Goal: Find specific page/section: Find specific page/section

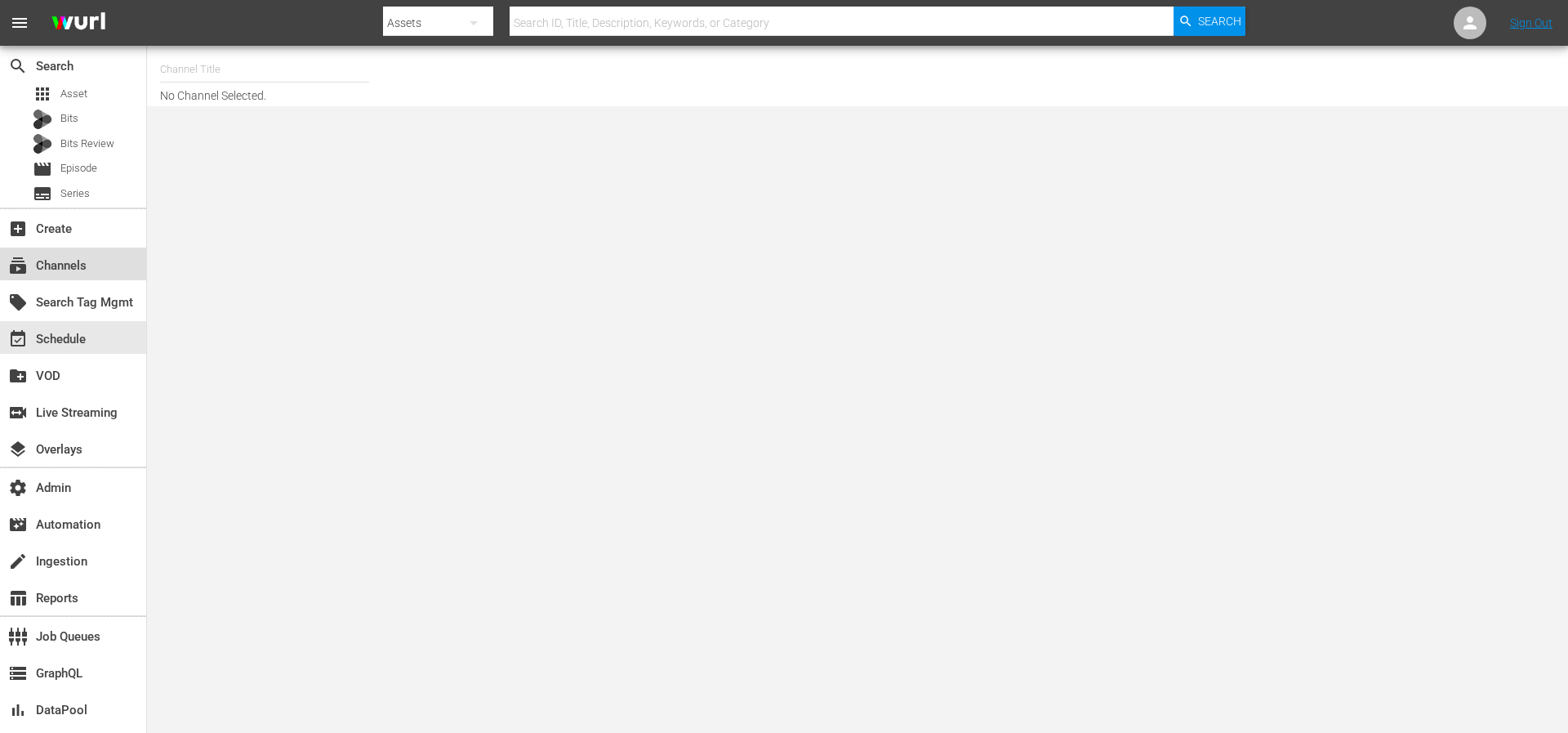
click at [76, 266] on div "subscriptions Channels" at bounding box center [46, 262] width 91 height 14
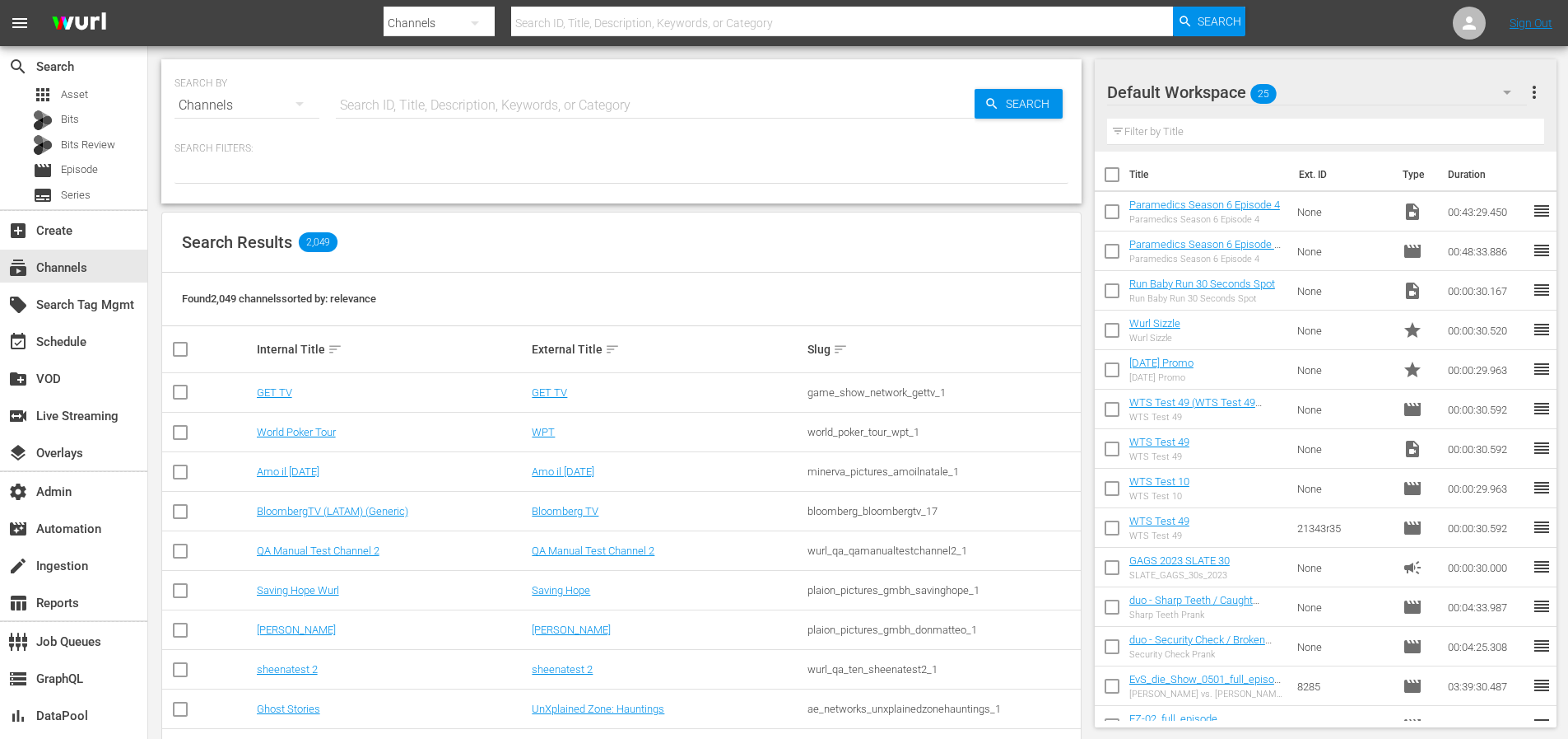
click at [562, 19] on input "text" at bounding box center [842, 22] width 663 height 39
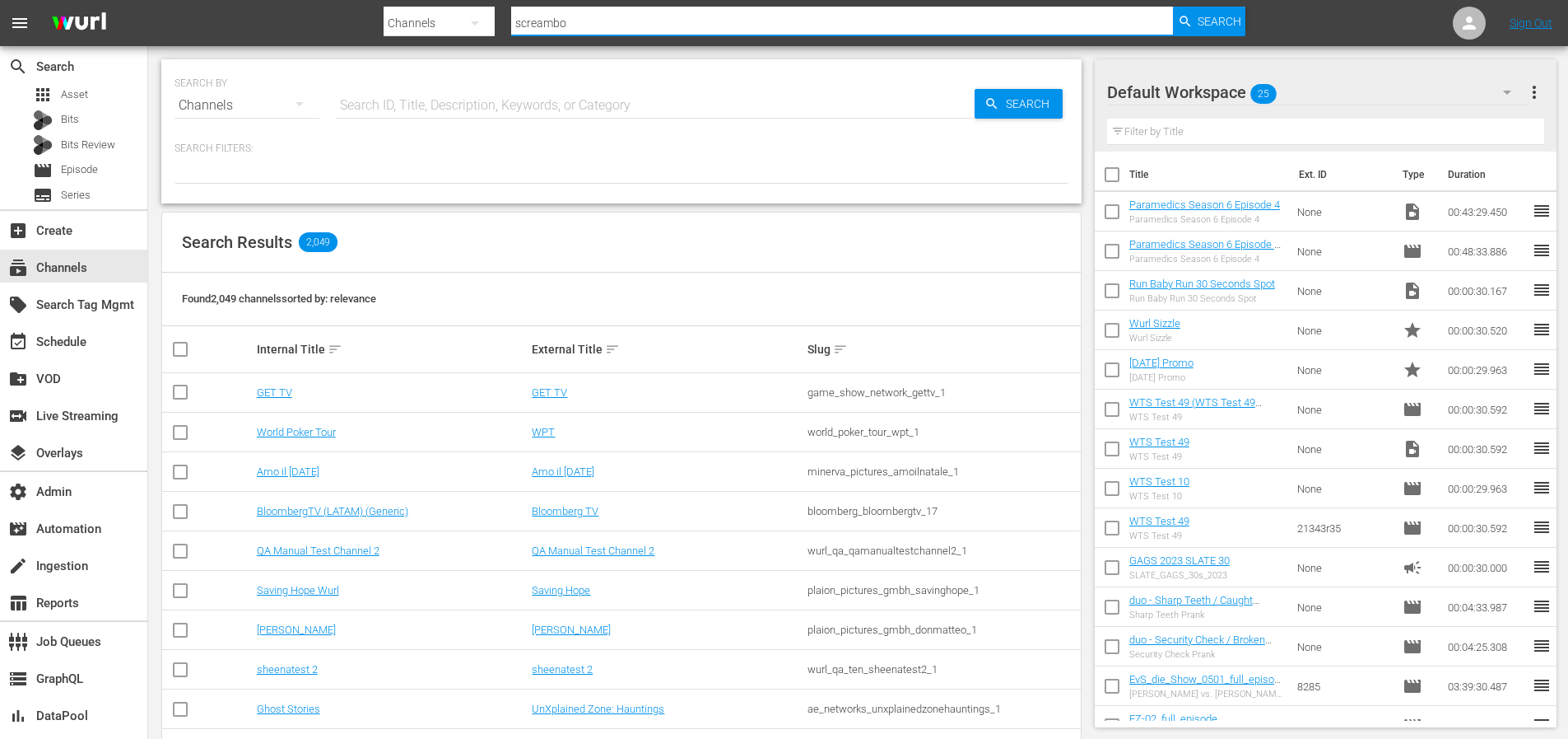
type input "screambox"
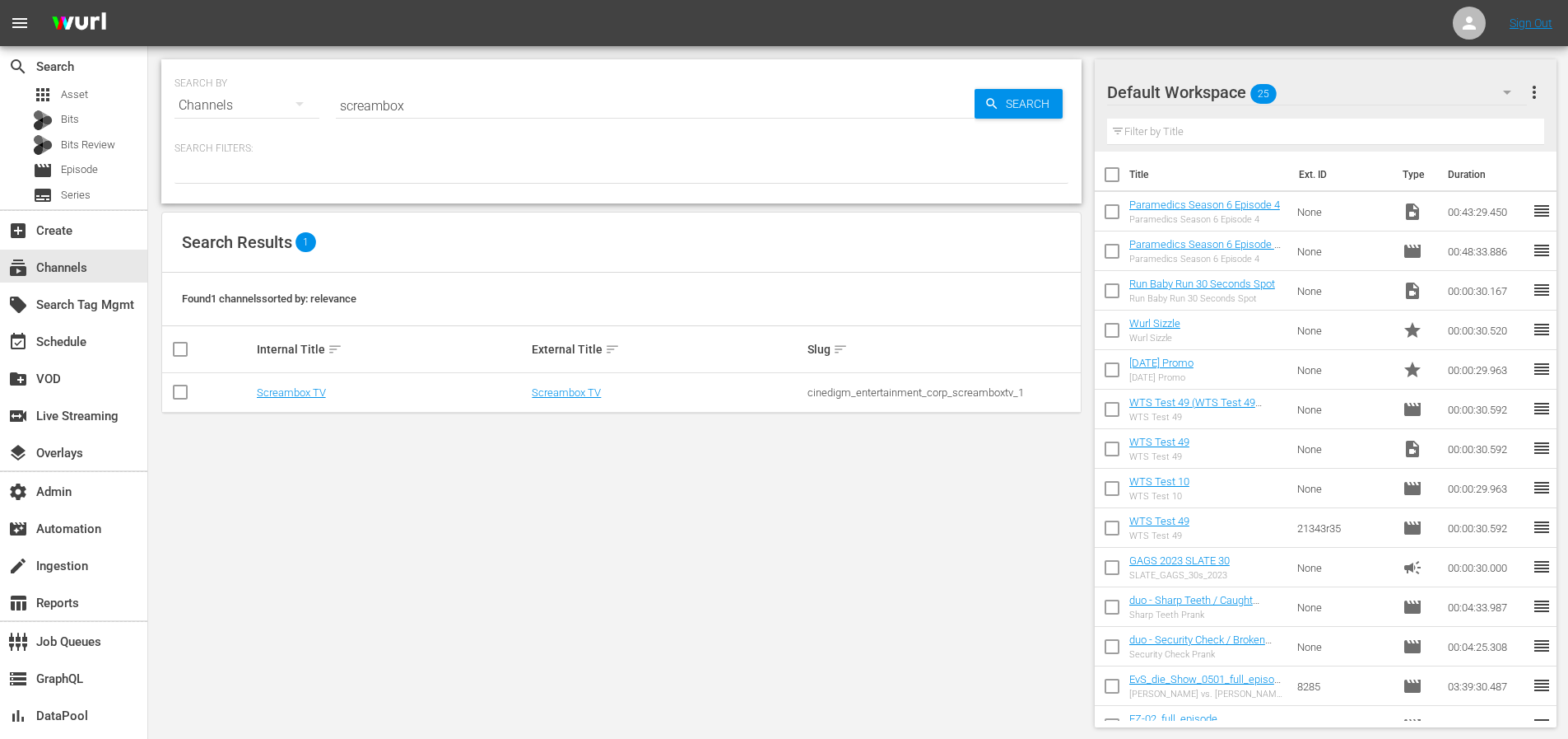
click at [325, 400] on td "Screambox TV" at bounding box center [392, 392] width 276 height 39
click at [304, 391] on link "Screambox TV" at bounding box center [291, 392] width 69 height 12
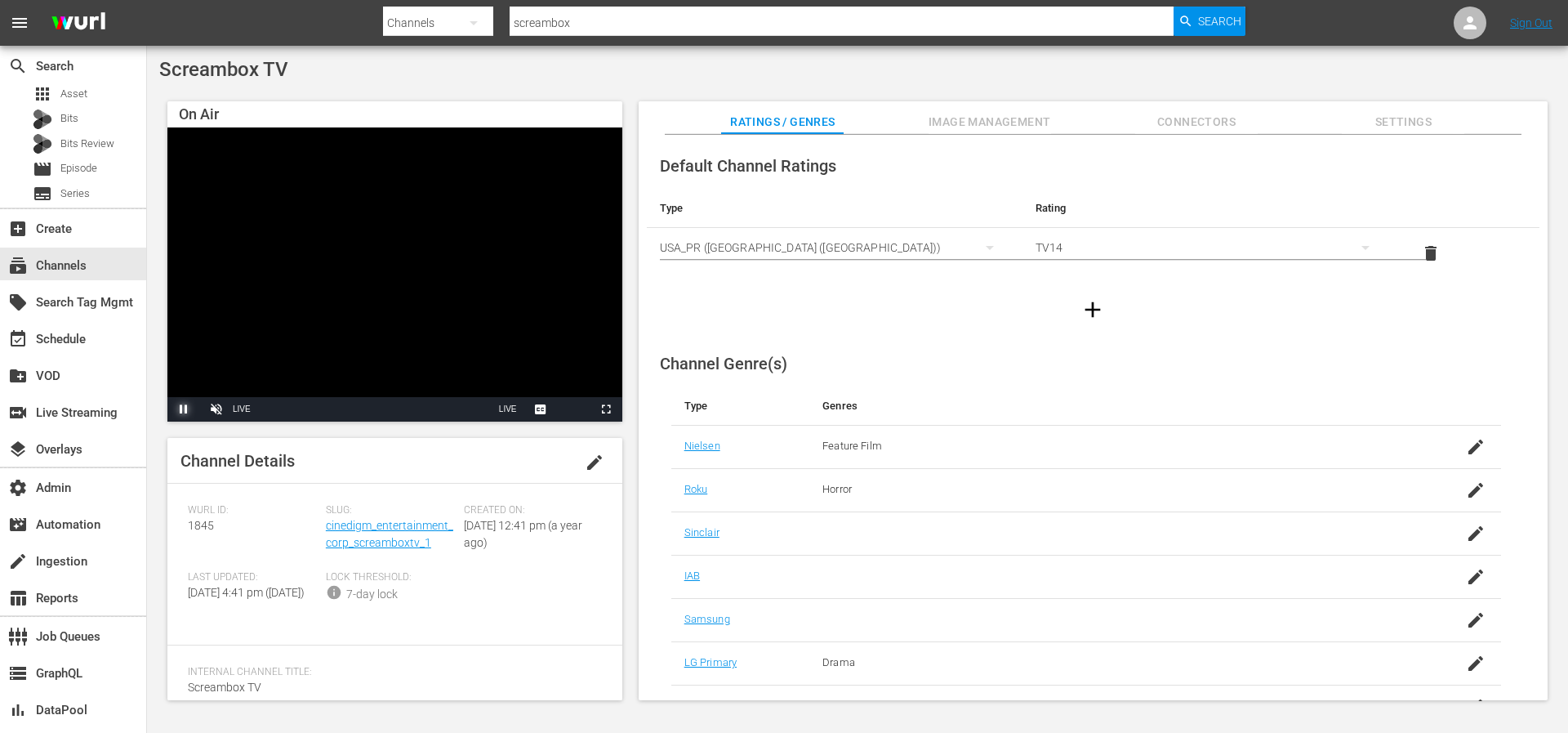
click at [184, 409] on span "Video Player" at bounding box center [184, 409] width 0 height 0
click at [72, 335] on div "event_available Schedule" at bounding box center [46, 336] width 91 height 14
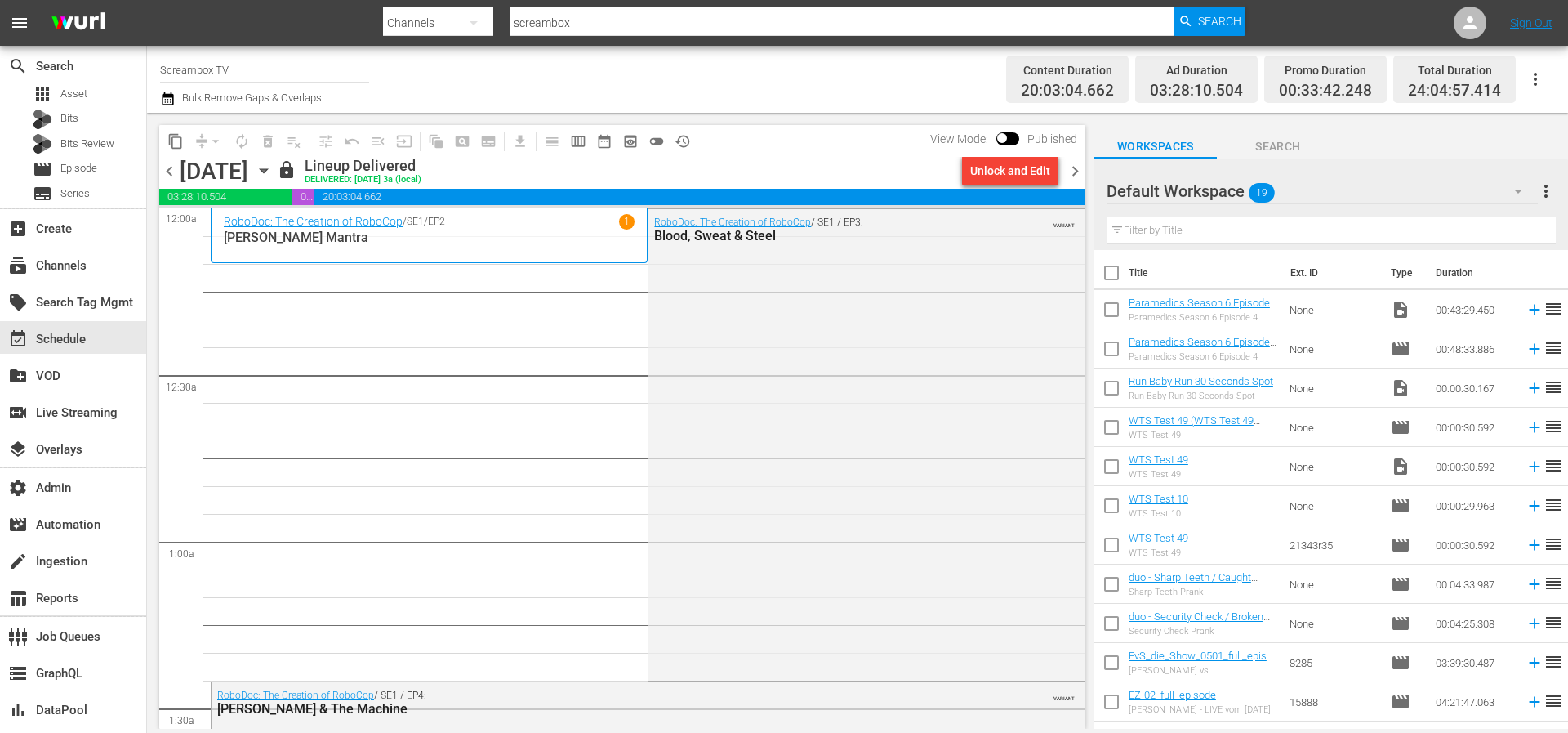
click at [1078, 177] on span "chevron_right" at bounding box center [1074, 170] width 20 height 20
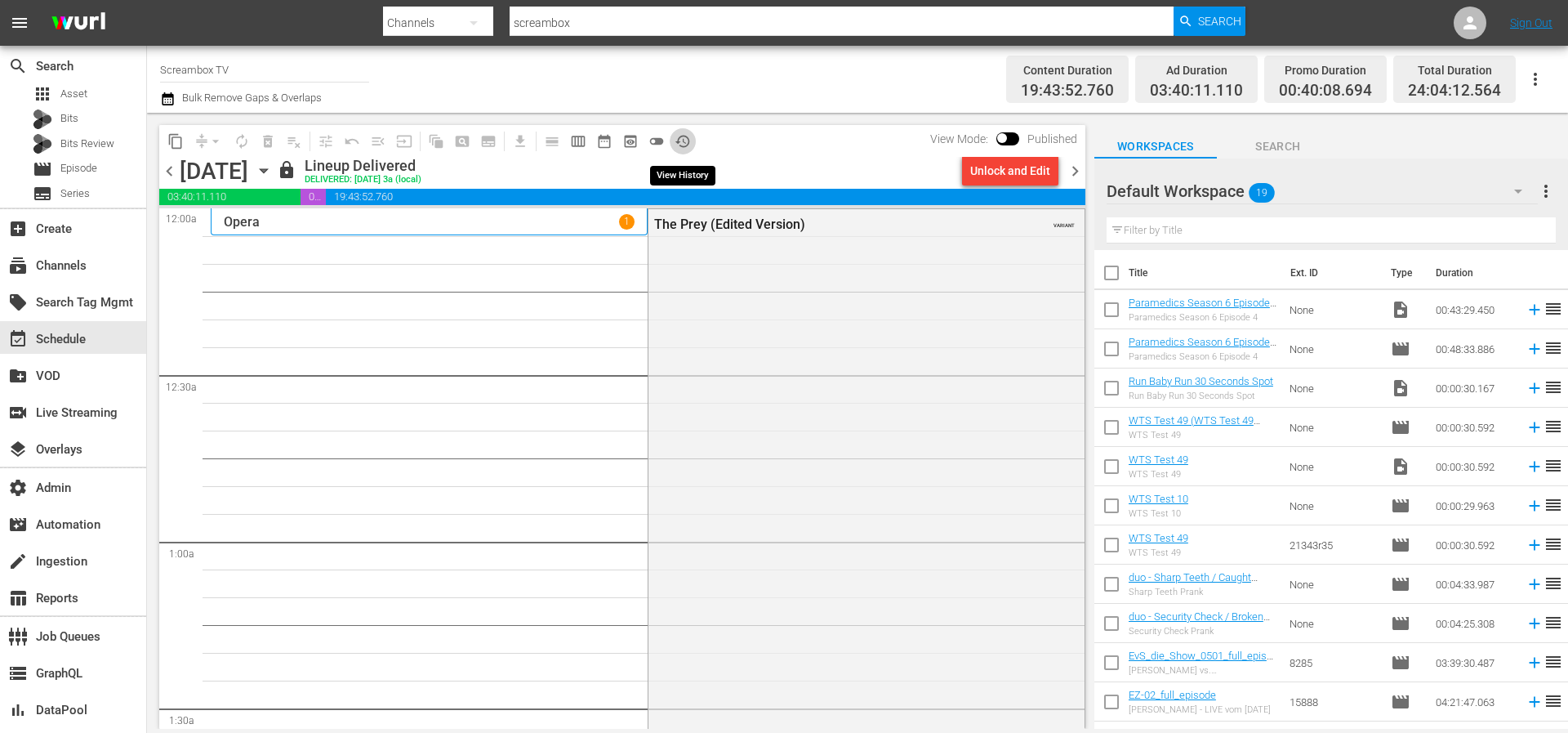
click at [687, 133] on span "history_outlined" at bounding box center [683, 141] width 16 height 16
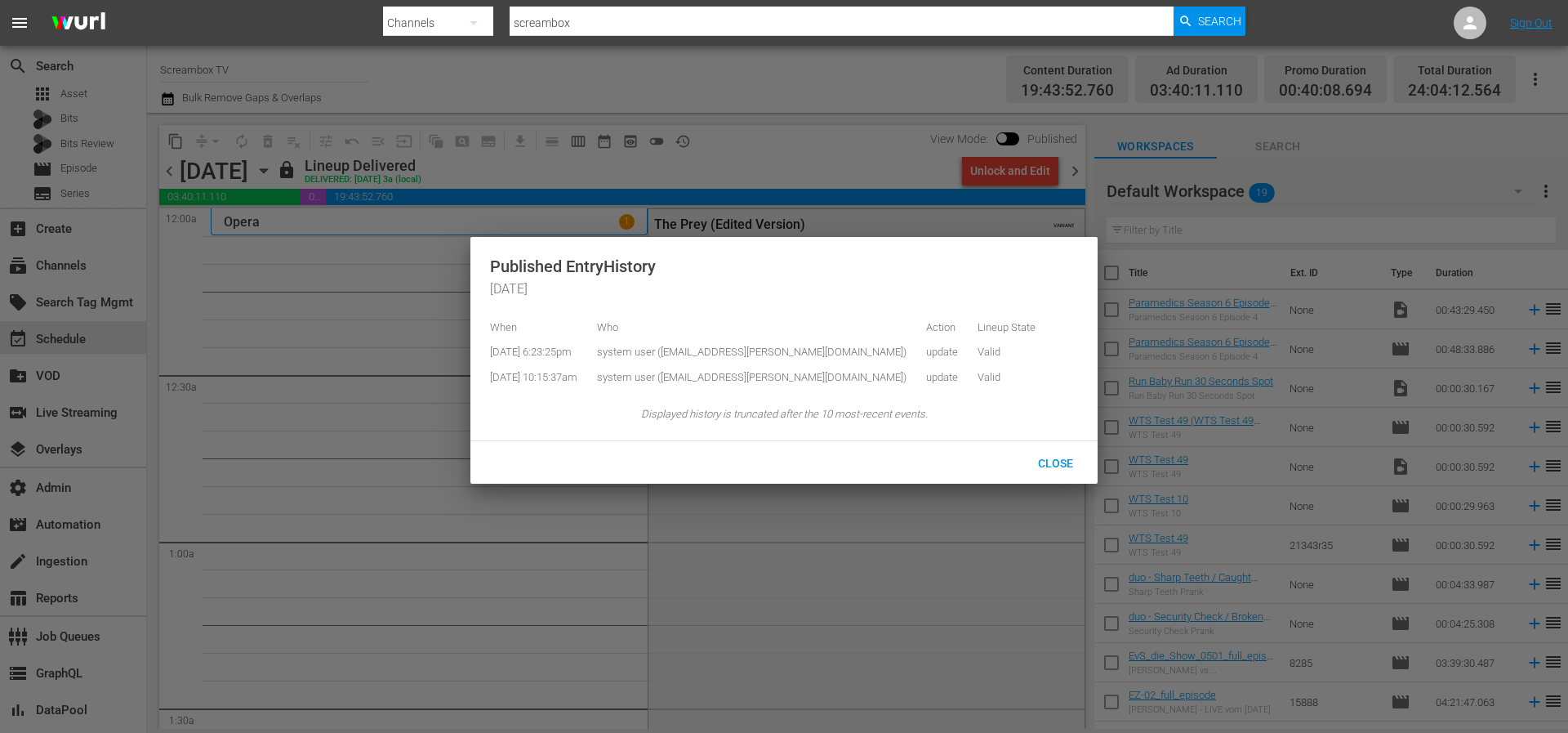
click at [803, 130] on div at bounding box center [784, 366] width 1568 height 733
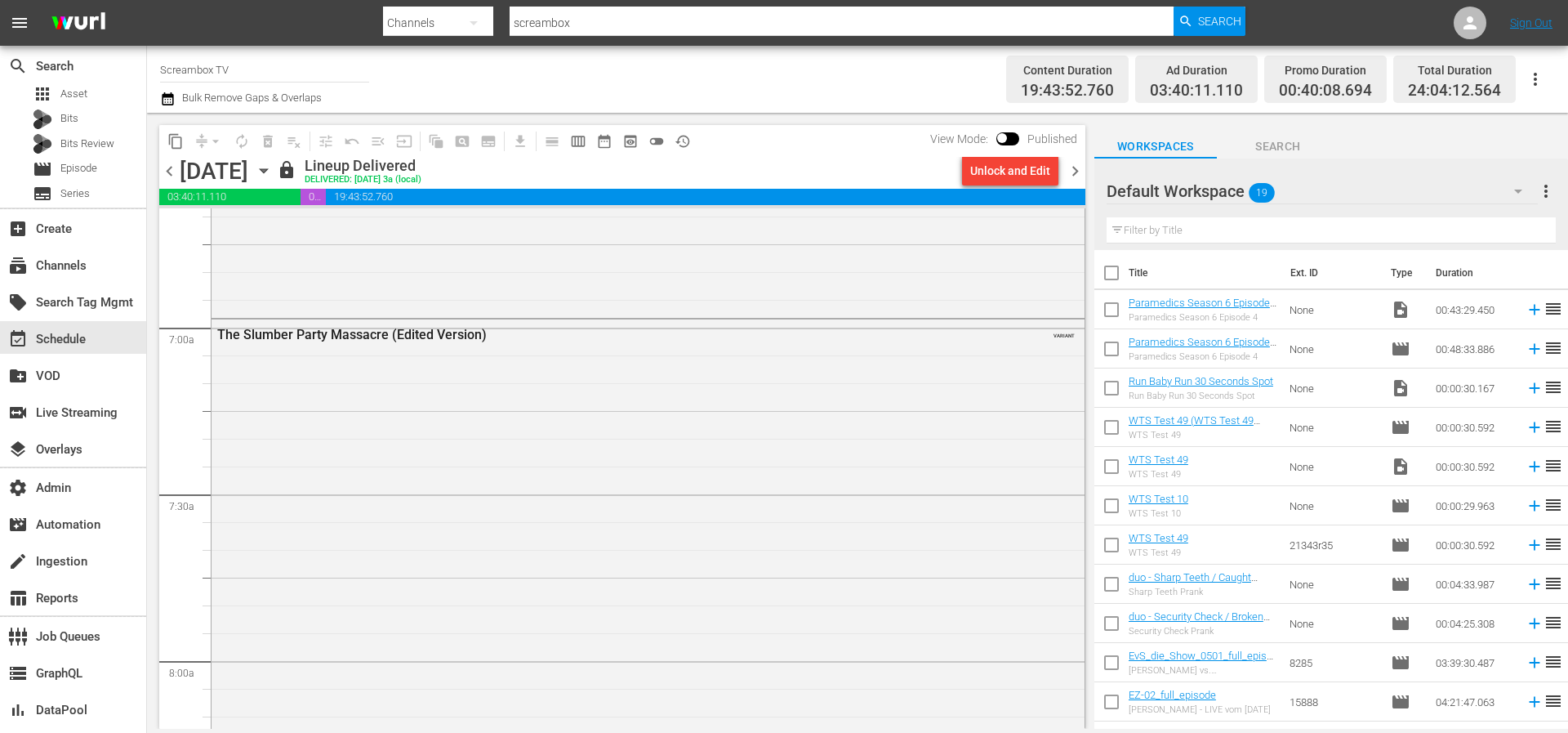
scroll to position [2250, 0]
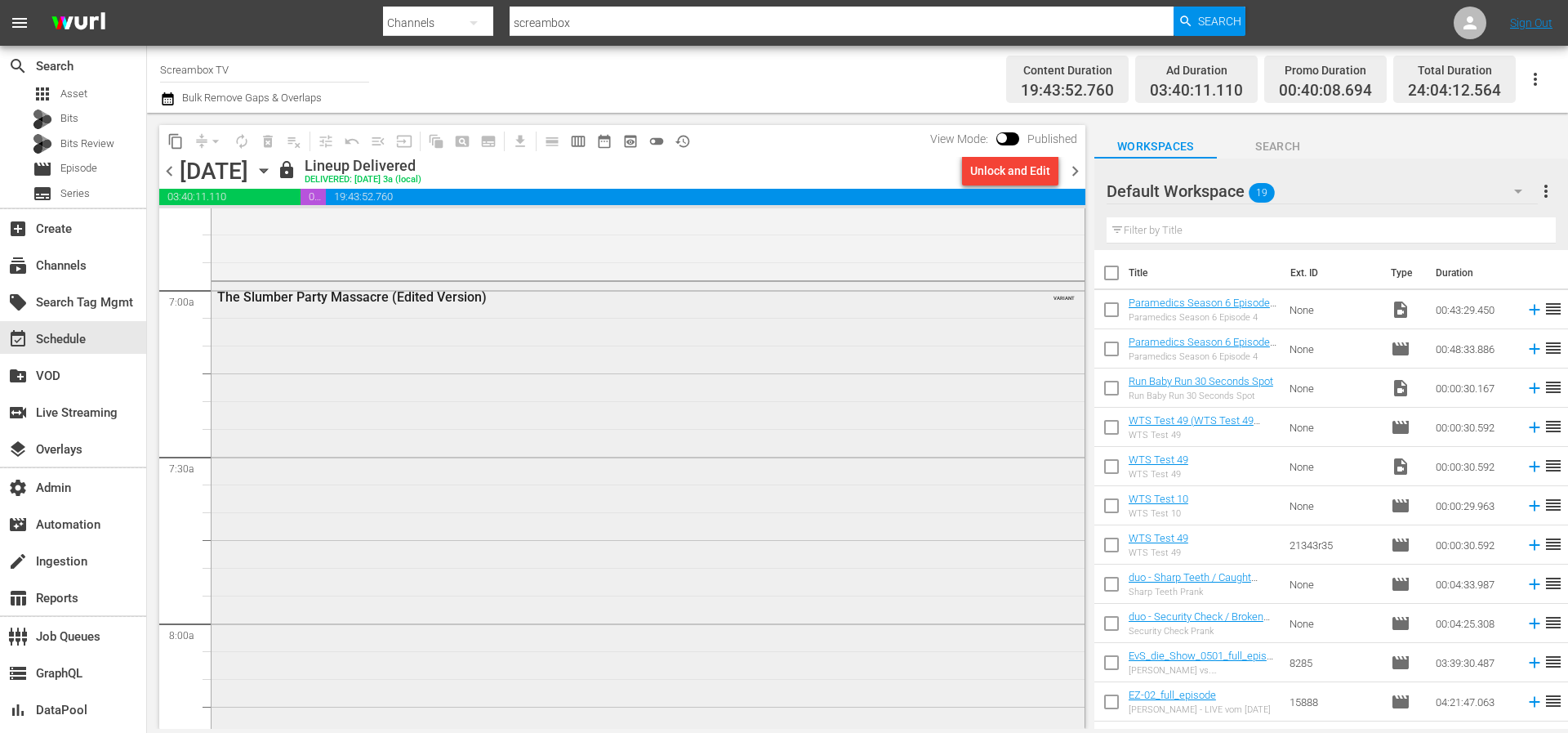
click at [701, 308] on div "The Slumber Party Massacre (Edited Version) VARIANT" at bounding box center [648, 296] width 873 height 29
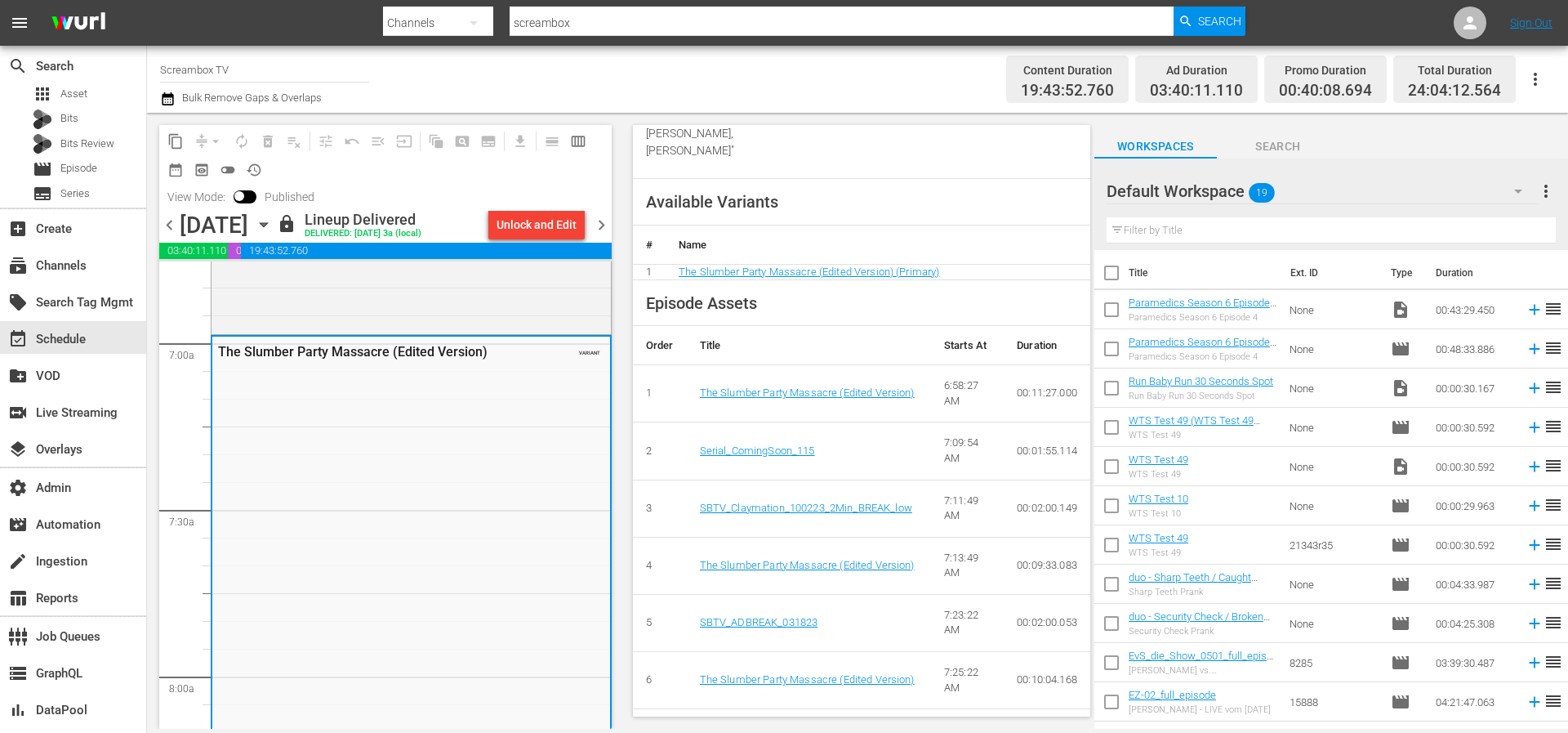
scroll to position [106, 0]
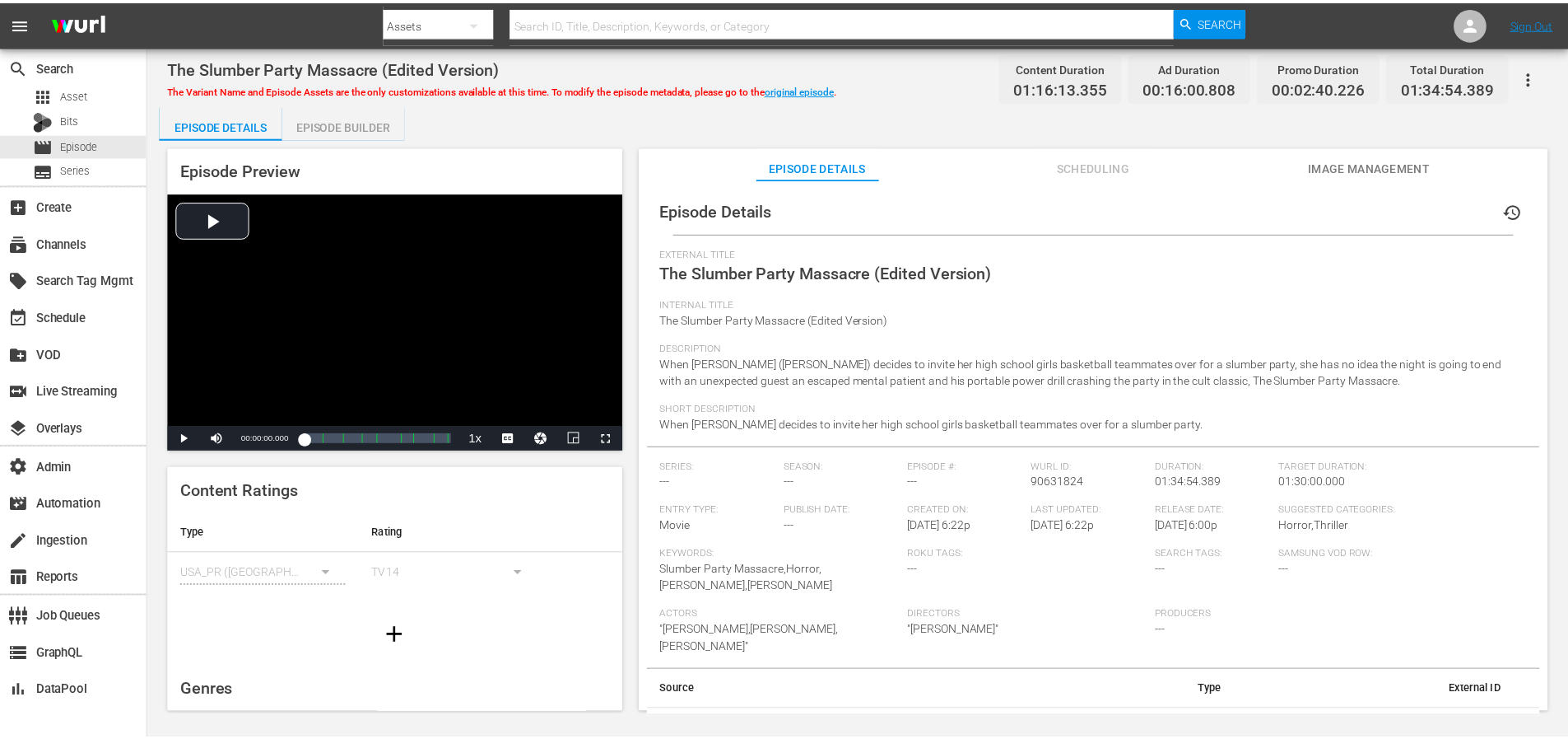
scroll to position [14, 0]
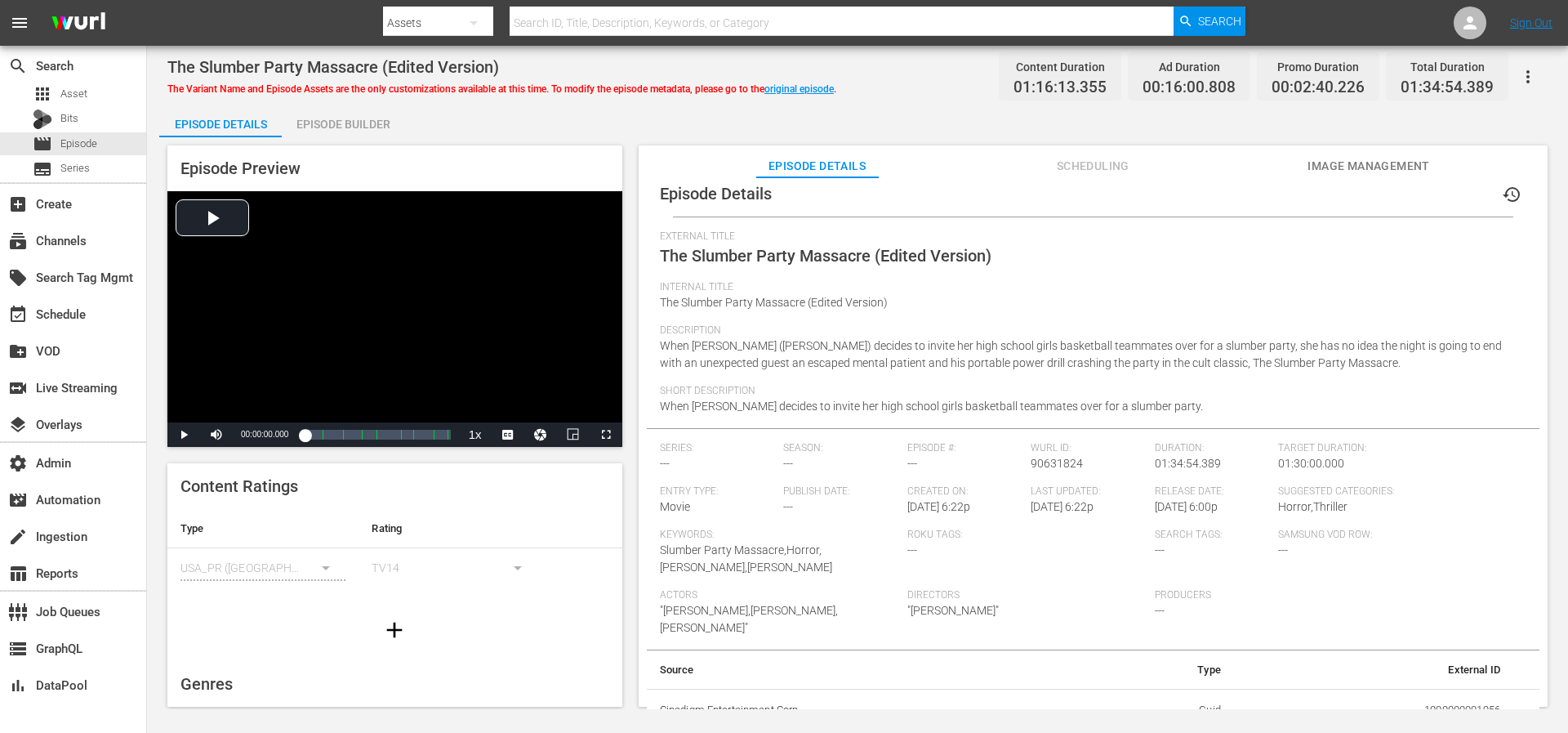
click at [355, 127] on div "Episode Builder" at bounding box center [342, 124] width 123 height 39
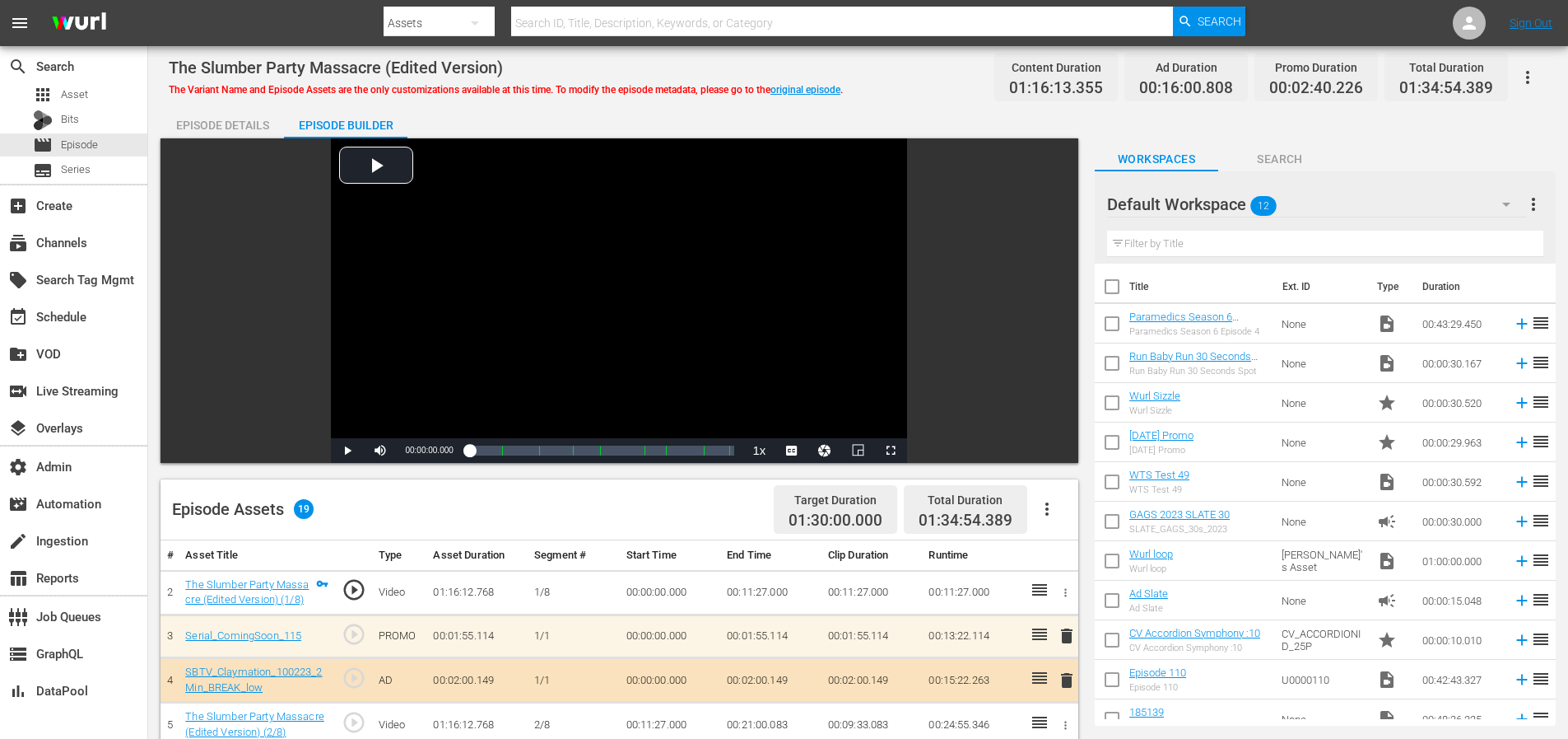
click at [1050, 511] on icon "button" at bounding box center [1047, 509] width 20 height 20
click at [701, 502] on div "Episode Assets 19 Target Duration 01:30:00.000 Total Duration 01:34:54.389" at bounding box center [620, 510] width 918 height 61
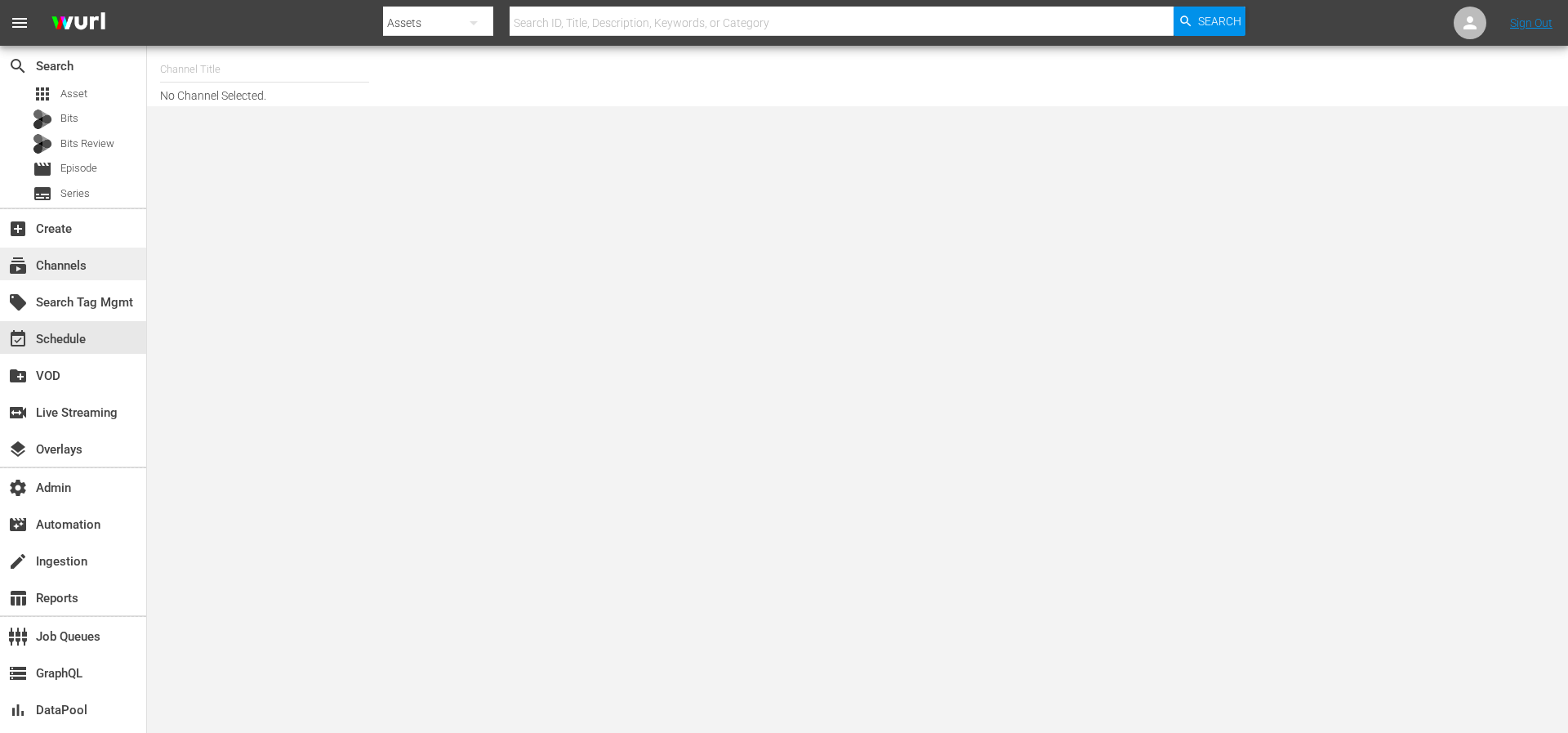
click at [65, 263] on div "subscriptions Channels" at bounding box center [46, 262] width 91 height 14
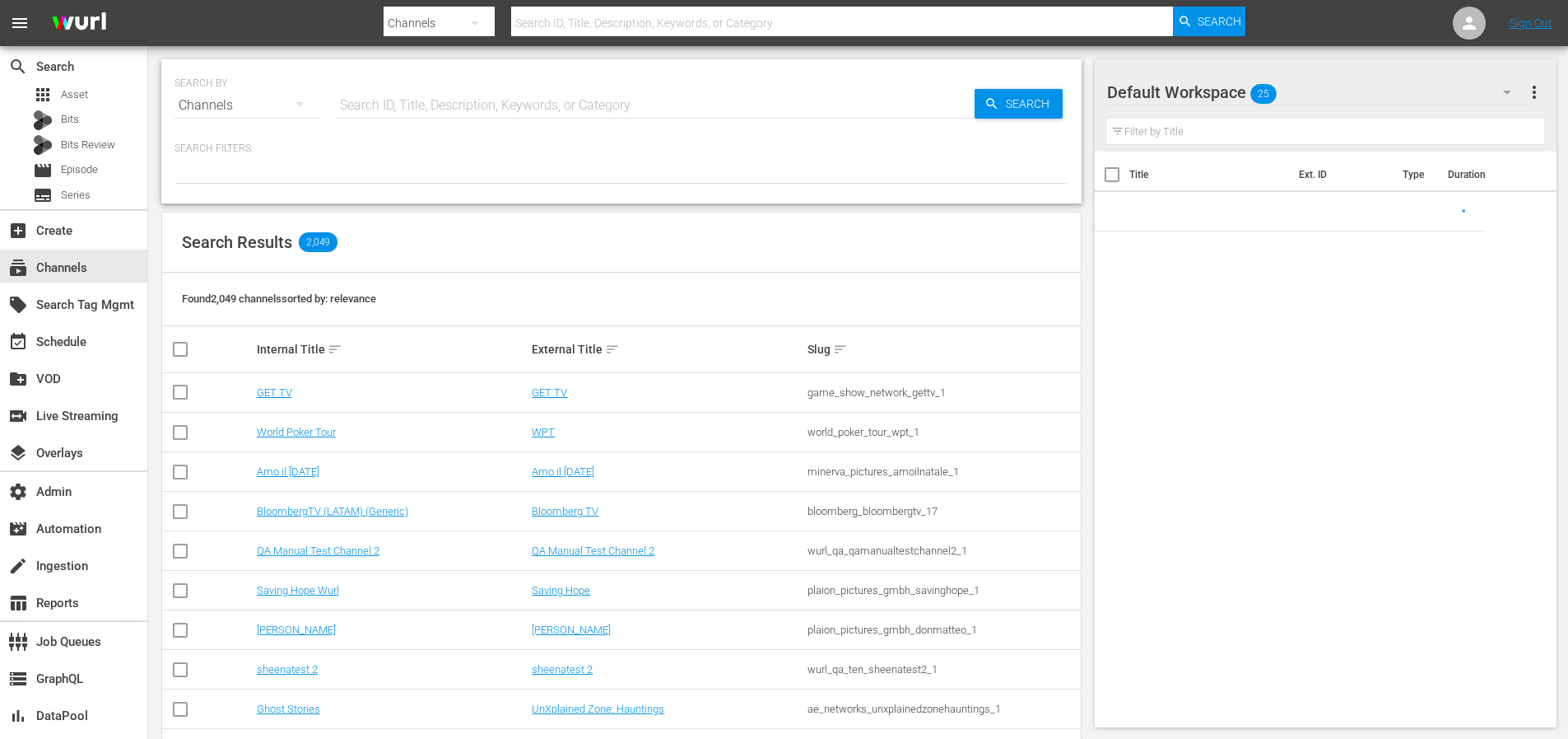
click at [480, 96] on input "text" at bounding box center [655, 104] width 639 height 39
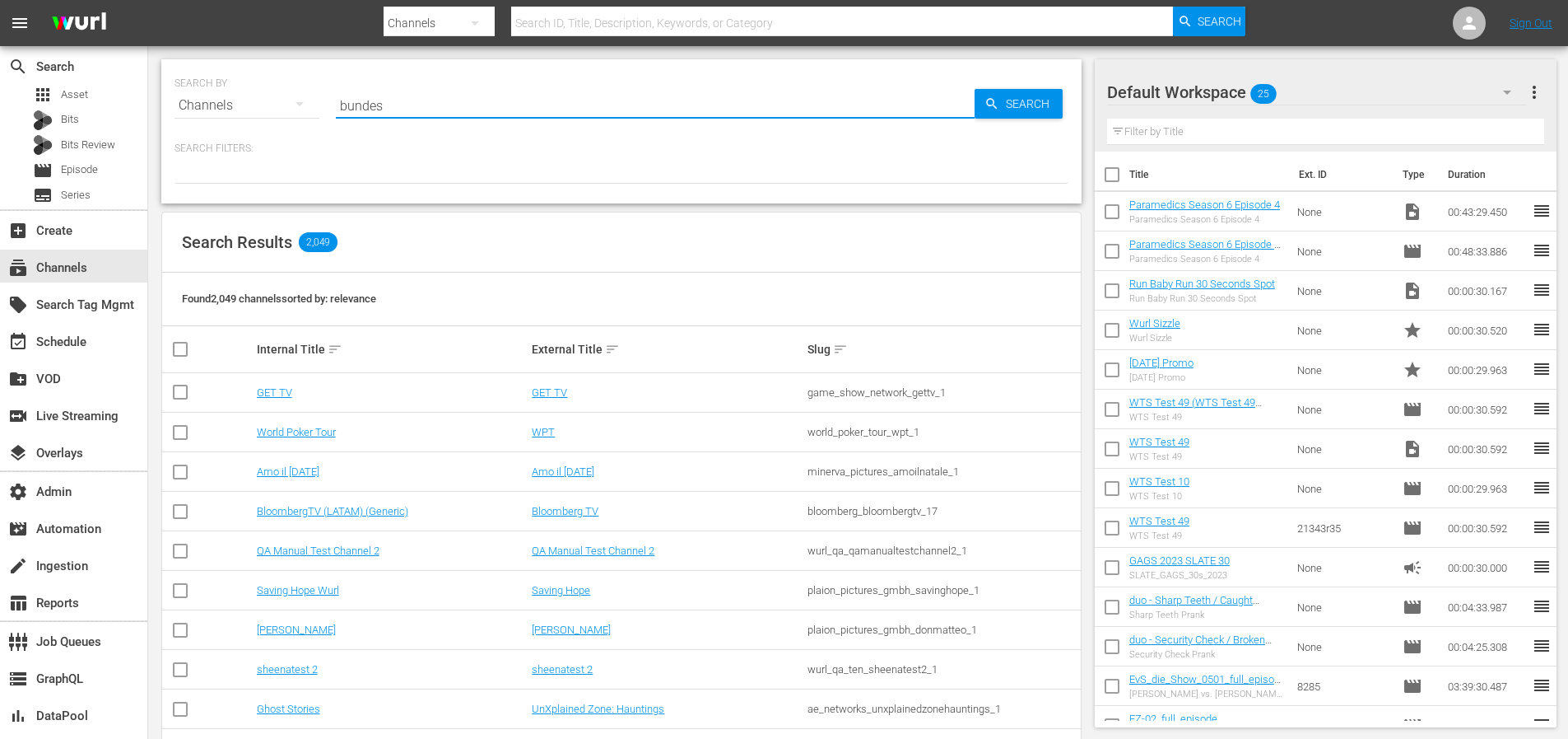
type input "bundes"
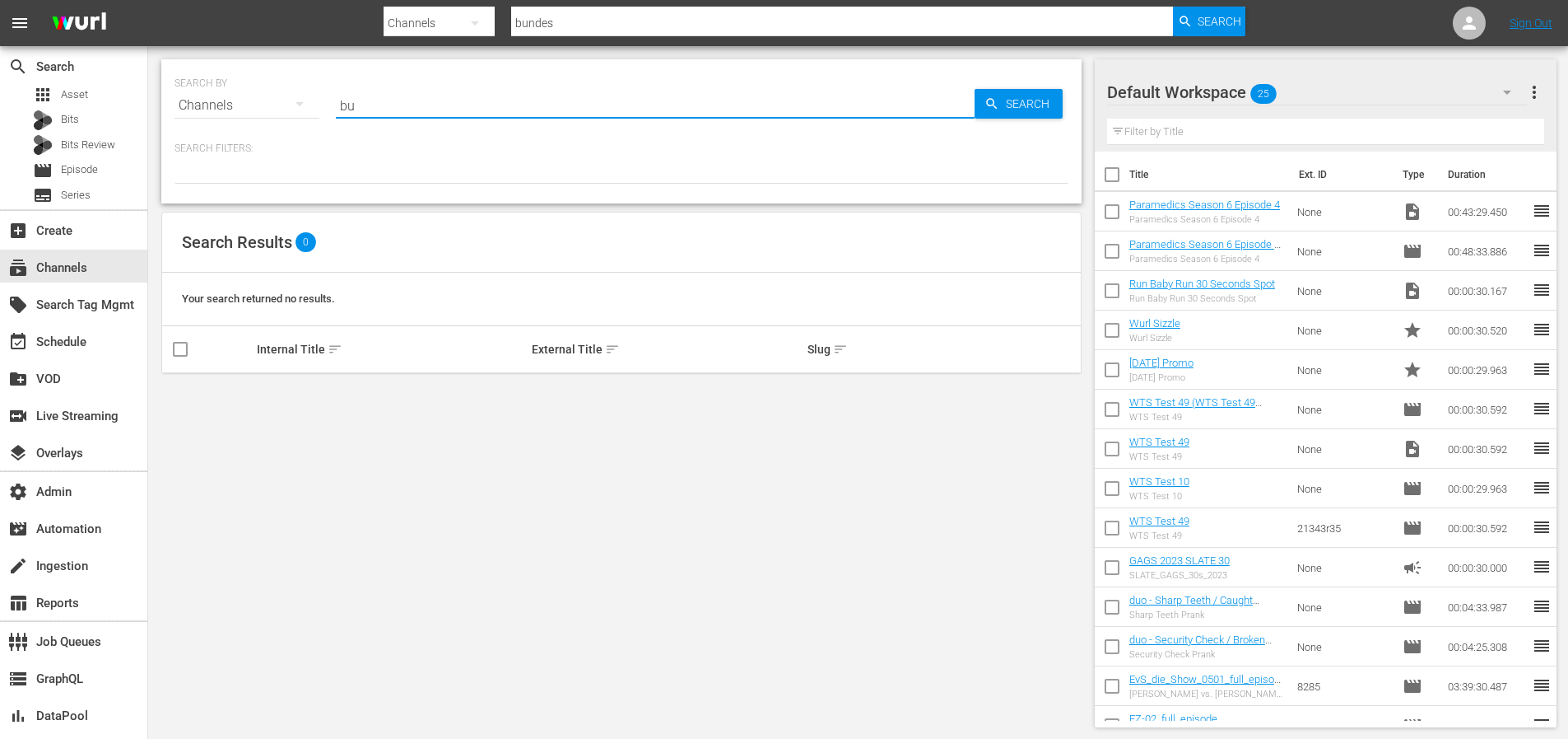
type input "b"
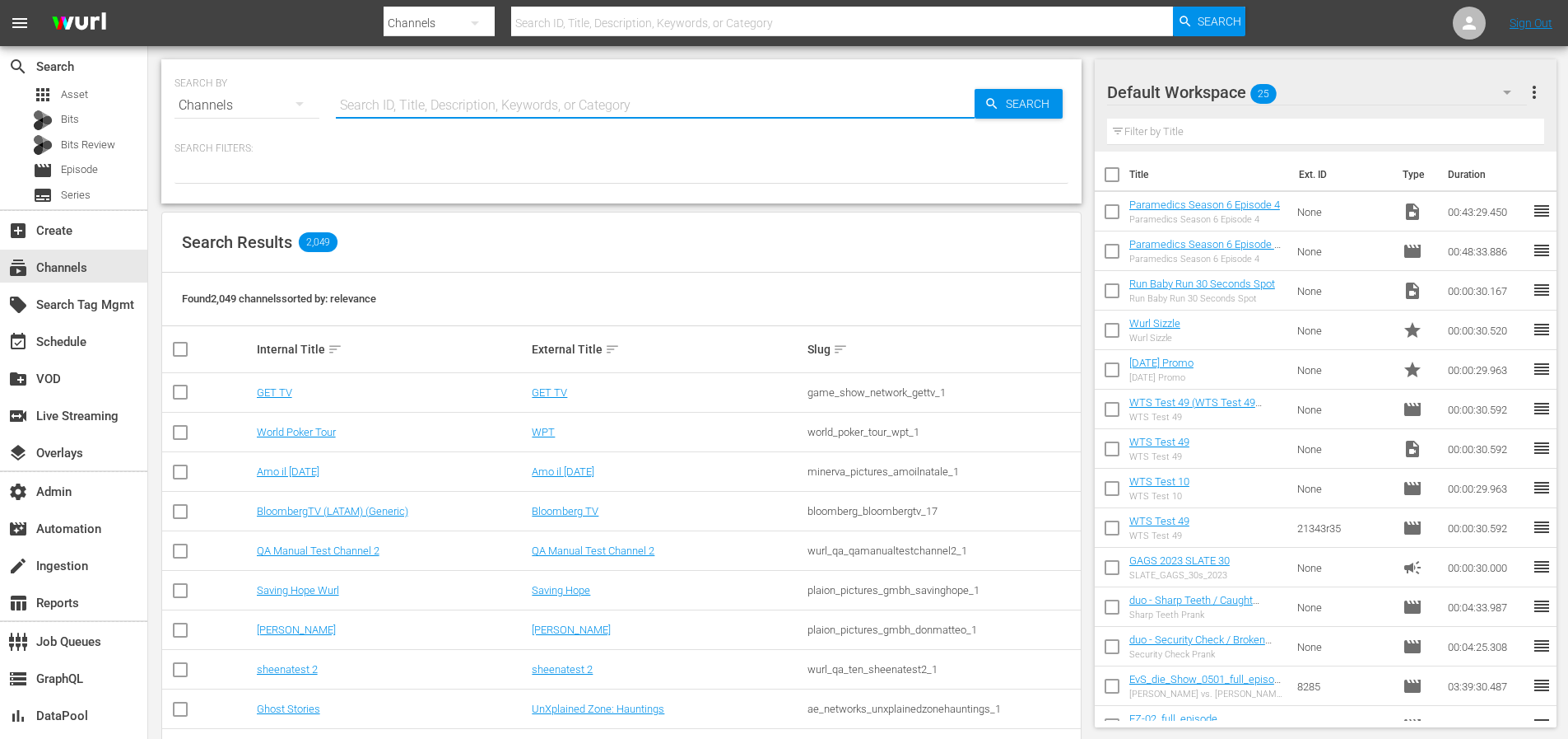
click at [458, 104] on input "text" at bounding box center [655, 104] width 639 height 39
type input "sport"
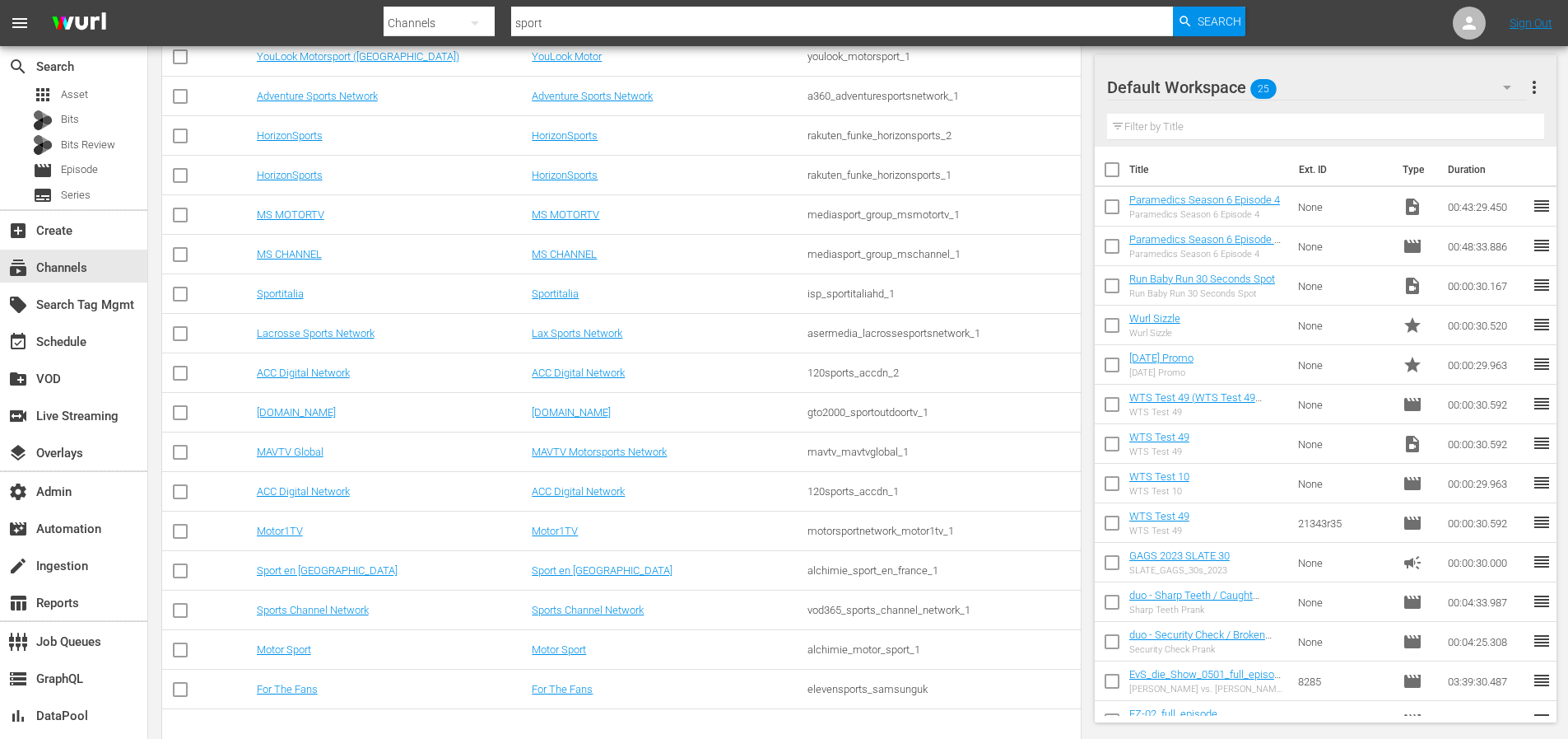
scroll to position [1285, 0]
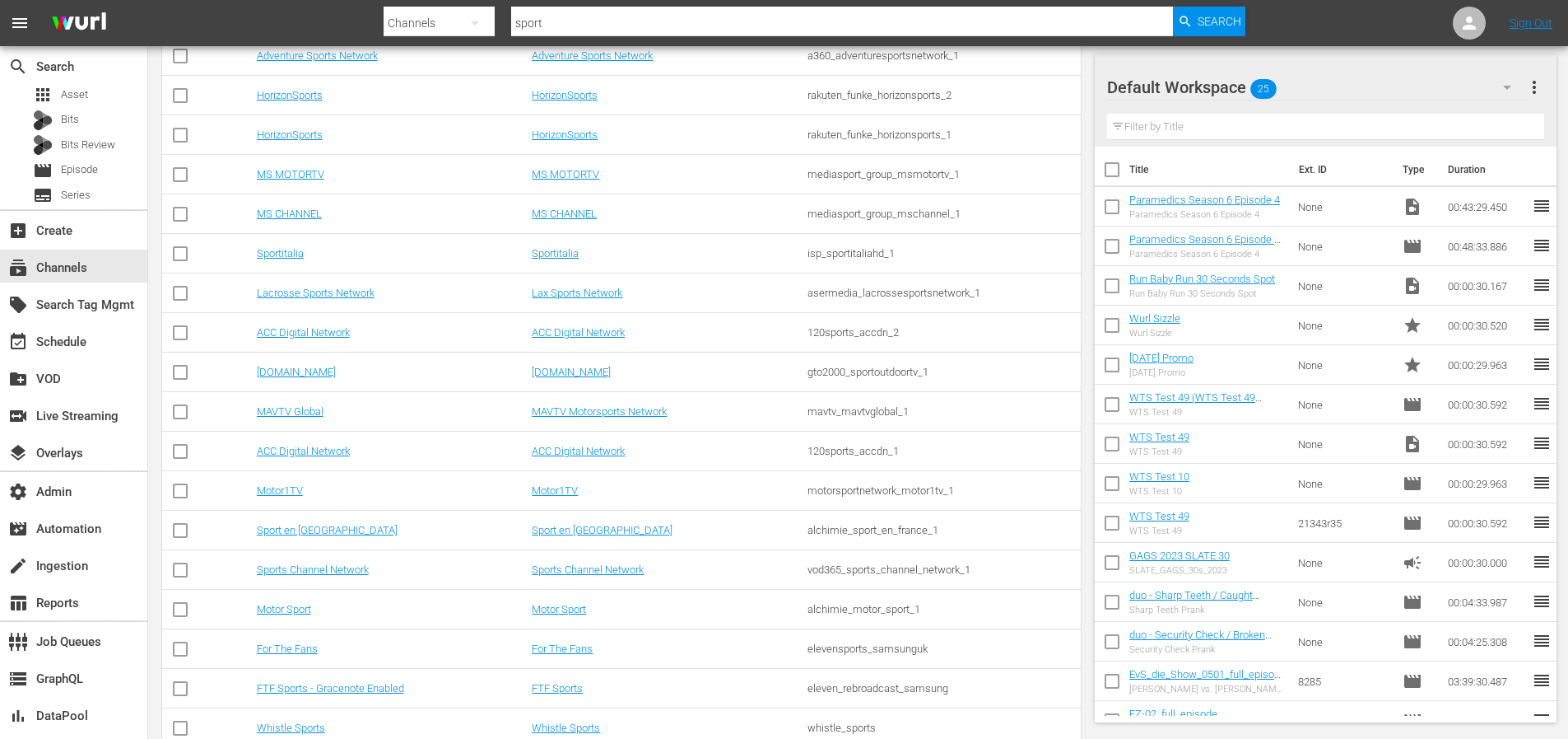
click at [576, 29] on input "sport" at bounding box center [842, 22] width 663 height 39
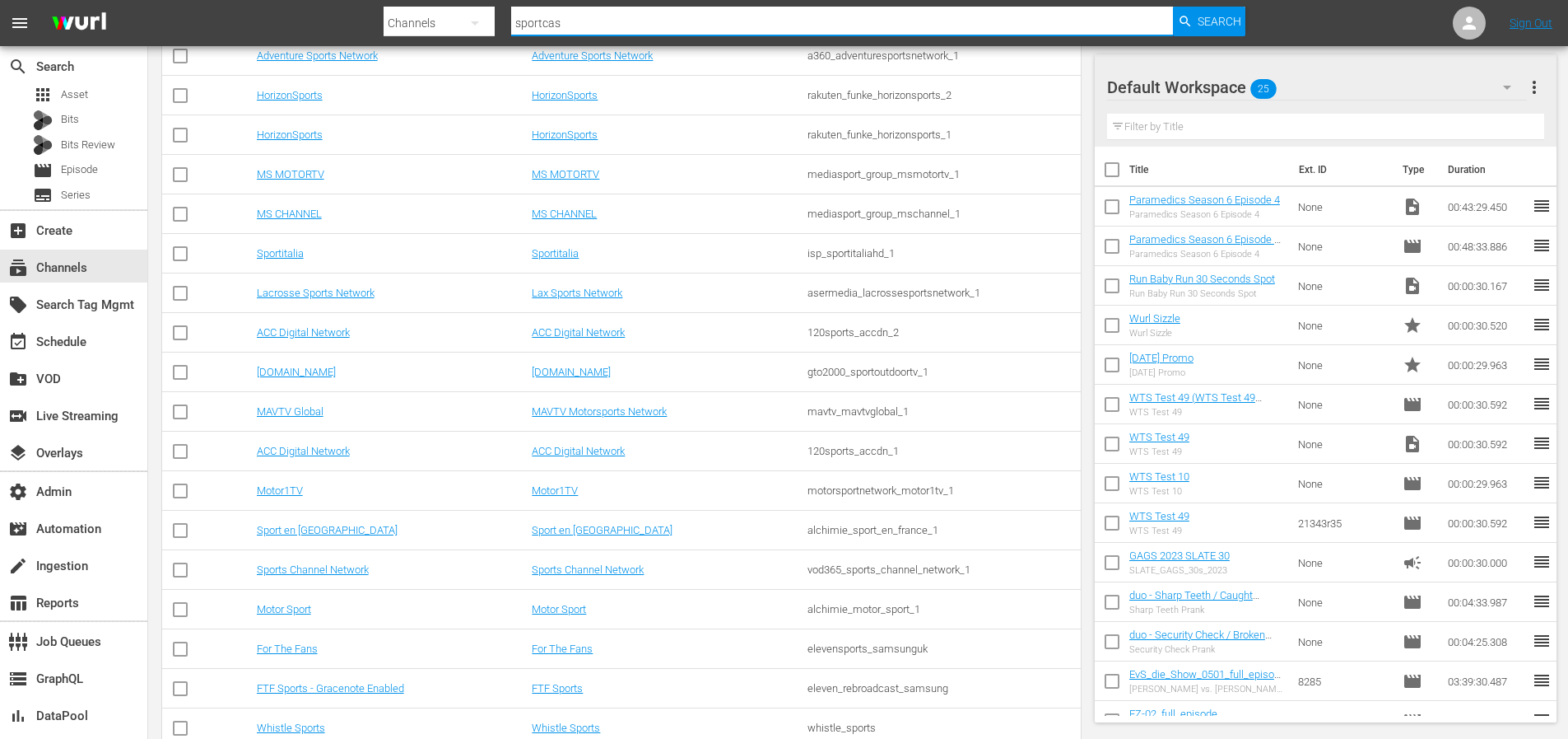
type input "sportcast"
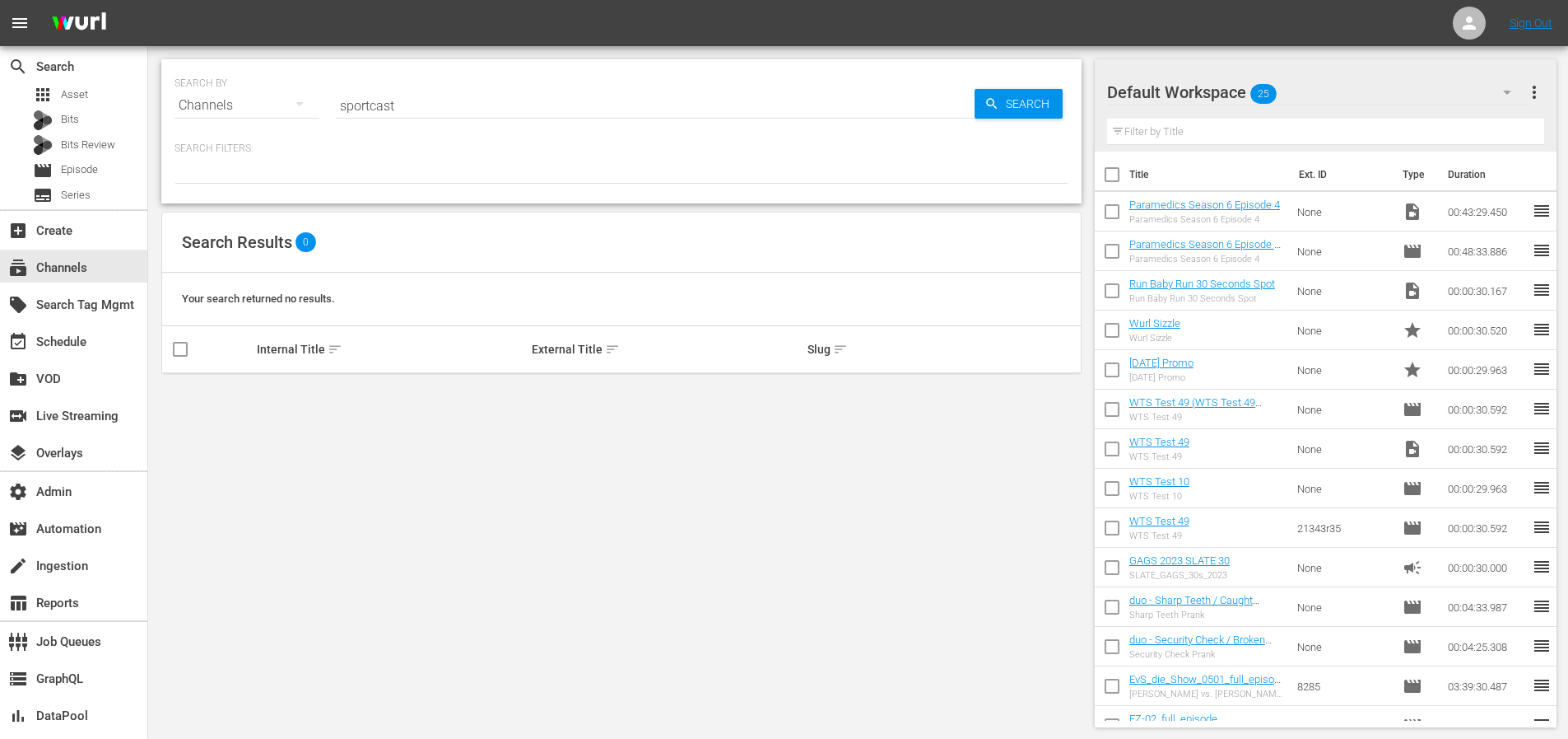
click at [467, 103] on input "sportcast" at bounding box center [655, 104] width 639 height 39
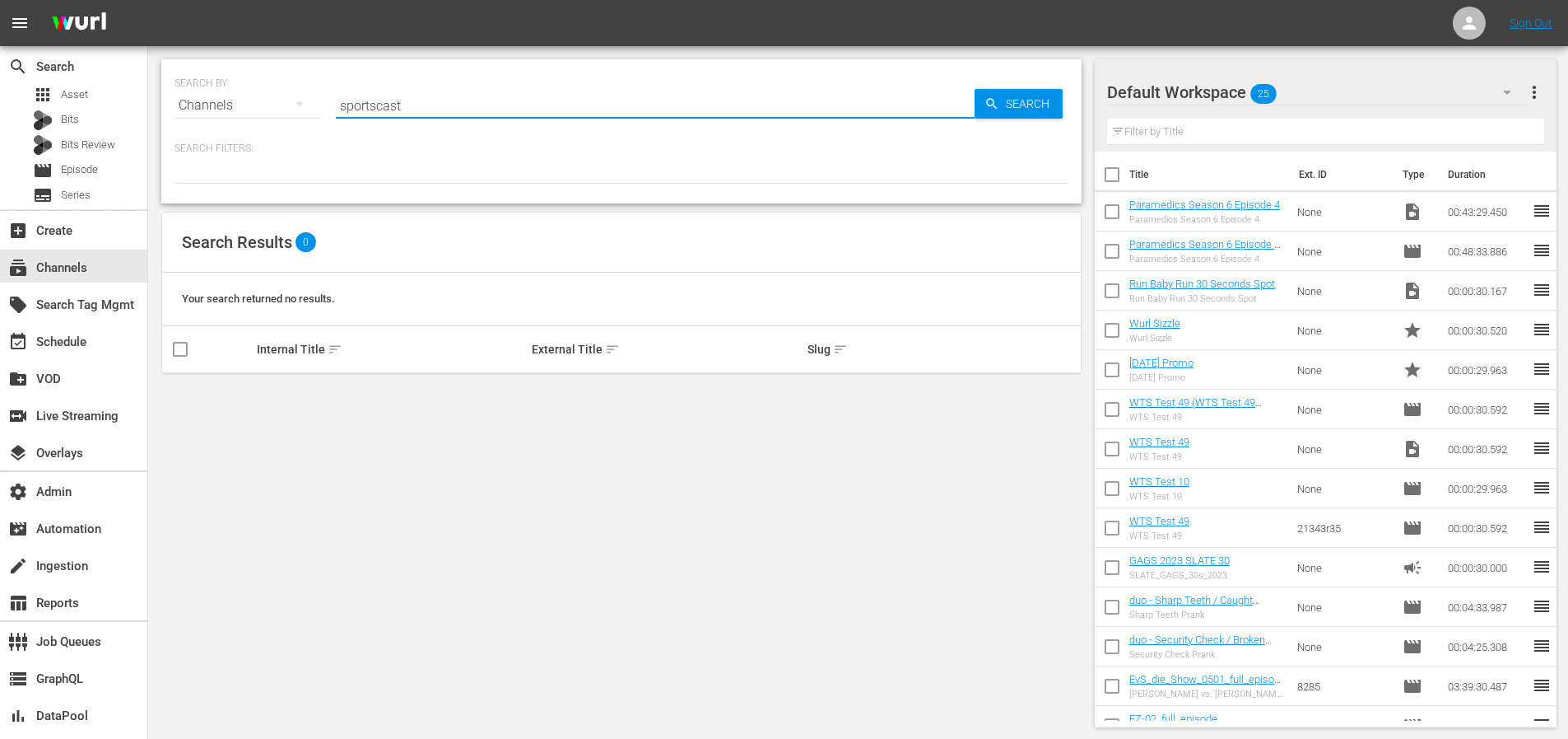
type input "sportscast"
